Goal: Task Accomplishment & Management: Use online tool/utility

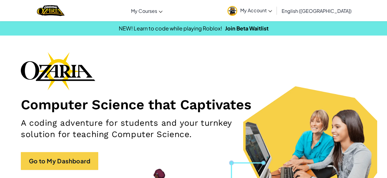
click at [43, 146] on div "Computer Science that Captivates A coding adventure for students and your turnk…" at bounding box center [194, 114] width 346 height 124
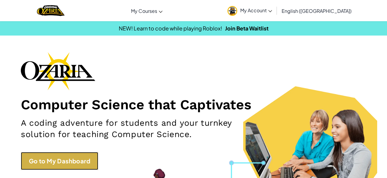
click at [65, 168] on link "Go to My Dashboard" at bounding box center [59, 161] width 77 height 18
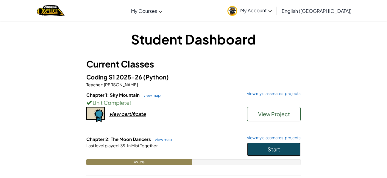
click at [296, 149] on button "Start" at bounding box center [274, 149] width 54 height 14
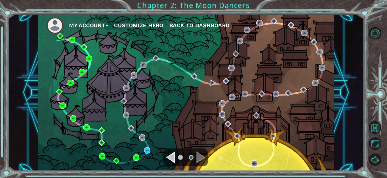
click at [150, 153] on div "My Account Customize Hero Back to Dashboard" at bounding box center [186, 92] width 296 height 156
click at [142, 151] on div "My Account Customize Hero Back to Dashboard" at bounding box center [186, 92] width 296 height 156
click at [148, 151] on img at bounding box center [147, 150] width 6 height 6
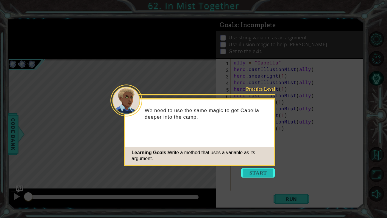
type textarea "\"
click at [256, 175] on button "Start" at bounding box center [258, 173] width 34 height 10
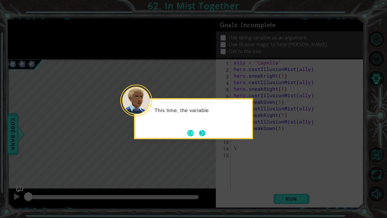
click at [200, 136] on button "Next" at bounding box center [202, 132] width 7 height 7
click at [194, 136] on button "Back" at bounding box center [193, 133] width 12 height 7
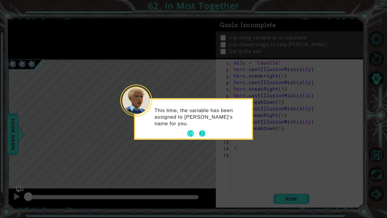
click at [199, 132] on button "Next" at bounding box center [203, 134] width 10 height 10
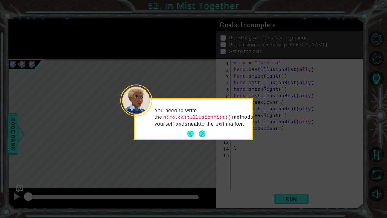
click at [199, 132] on button "Next" at bounding box center [202, 133] width 11 height 11
